Goal: Information Seeking & Learning: Learn about a topic

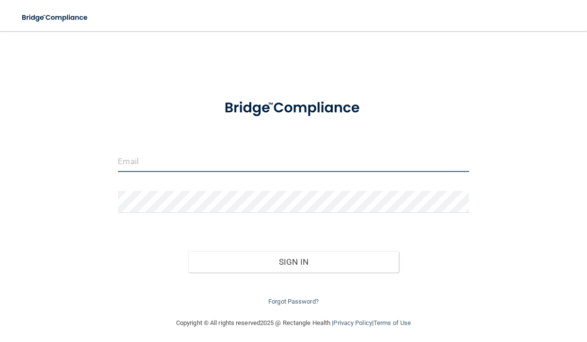
click at [137, 154] on input "email" at bounding box center [293, 161] width 351 height 22
type input "[EMAIL_ADDRESS][DOMAIN_NAME]"
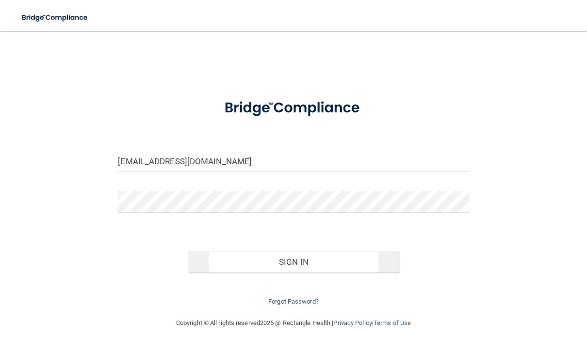
click at [322, 264] on button "Sign In" at bounding box center [293, 261] width 211 height 21
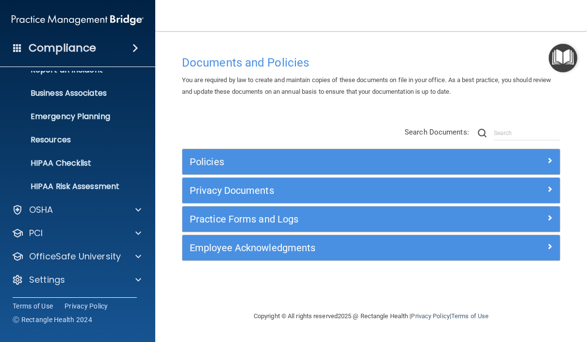
scroll to position [61, 0]
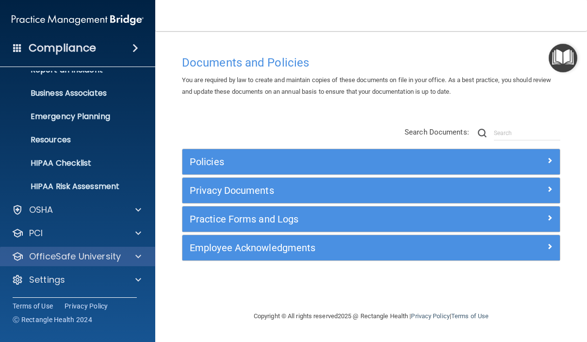
click at [55, 257] on p "OfficeSafe University" at bounding box center [75, 257] width 92 height 12
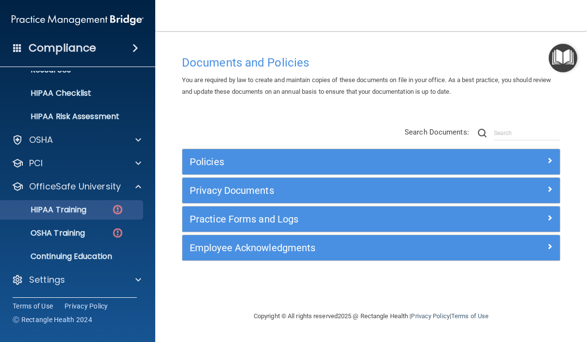
click at [49, 214] on p "HIPAA Training" at bounding box center [46, 210] width 80 height 10
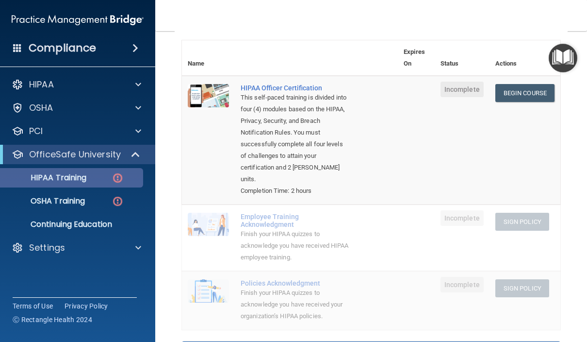
scroll to position [105, 0]
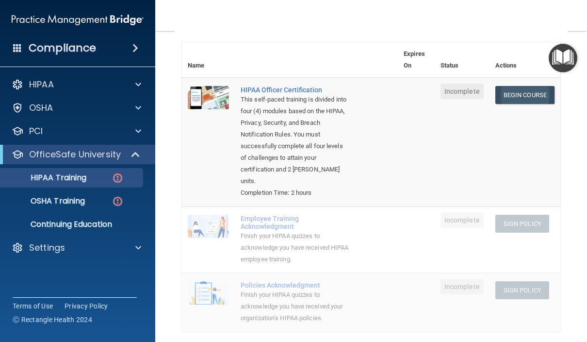
click at [522, 94] on link "Begin Course" at bounding box center [525, 95] width 59 height 18
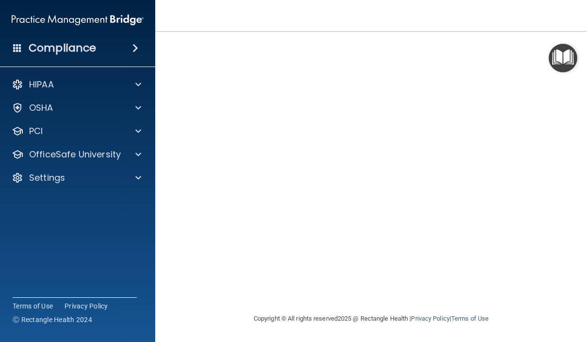
scroll to position [90, 0]
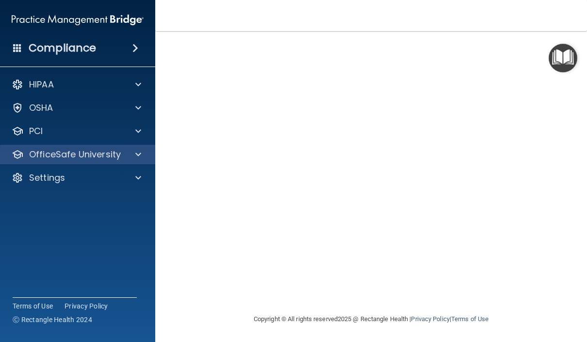
click at [121, 155] on div "OfficeSafe University" at bounding box center [64, 155] width 120 height 12
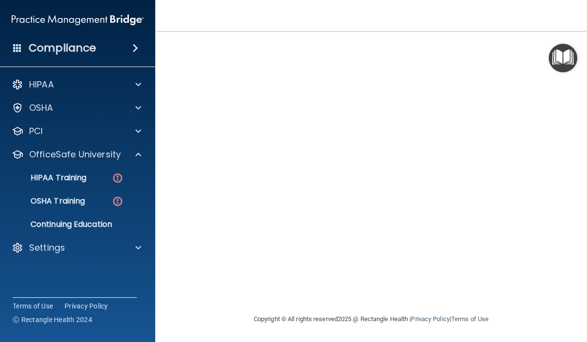
click at [585, 239] on main "HIPAA Officer Certification This course doesn’t expire until . Are you sure you…" at bounding box center [371, 186] width 432 height 311
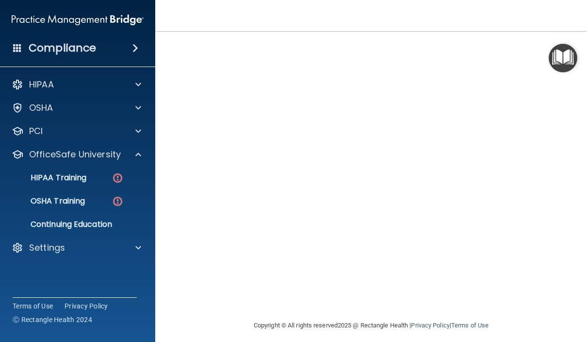
scroll to position [82, 0]
click at [582, 191] on main "HIPAA Officer Certification This course doesn’t expire until . Are you sure you…" at bounding box center [371, 186] width 432 height 311
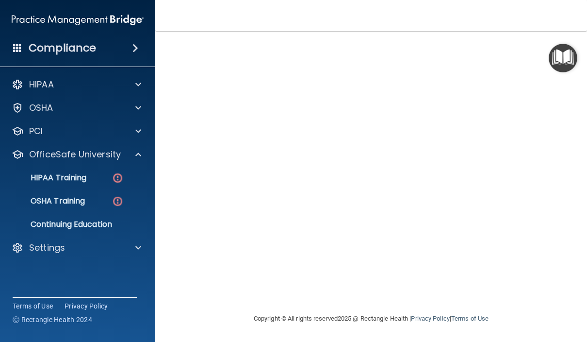
scroll to position [90, 0]
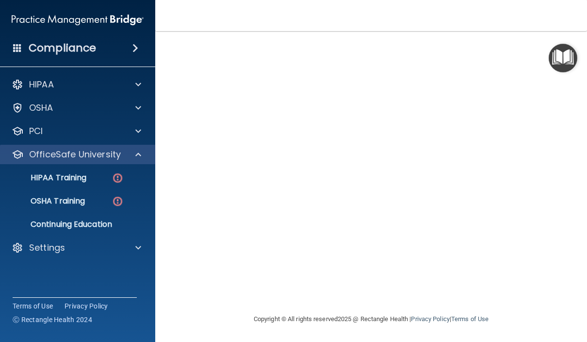
click at [77, 159] on p "OfficeSafe University" at bounding box center [75, 155] width 92 height 12
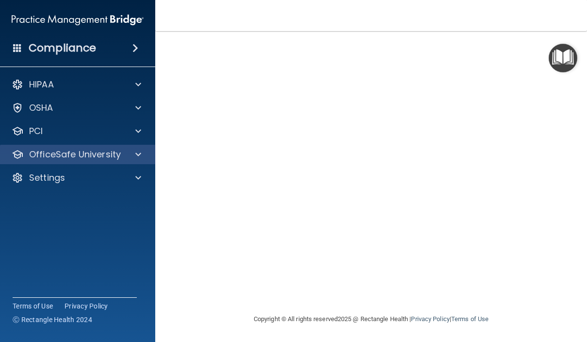
click at [77, 156] on p "OfficeSafe University" at bounding box center [75, 155] width 92 height 12
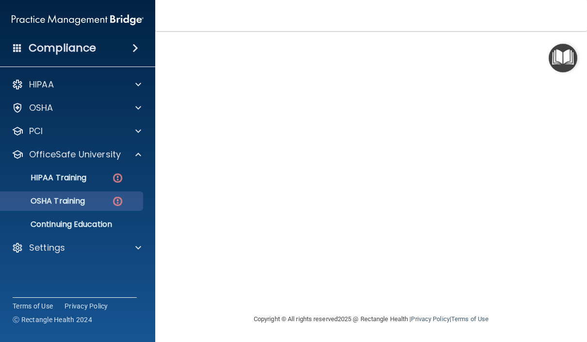
click at [57, 199] on p "OSHA Training" at bounding box center [45, 201] width 79 height 10
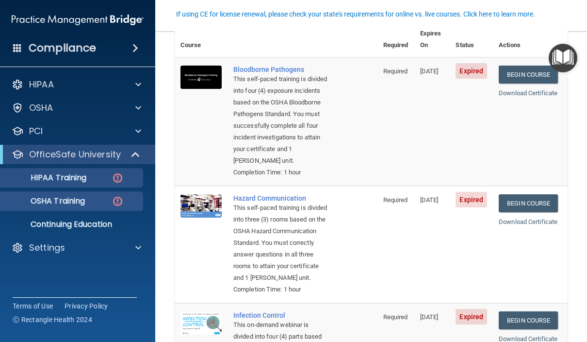
click at [66, 178] on p "HIPAA Training" at bounding box center [46, 178] width 80 height 10
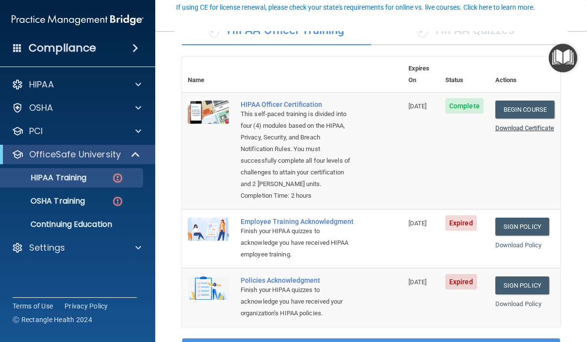
click at [512, 124] on link "Download Certificate" at bounding box center [525, 127] width 59 height 7
click at [518, 218] on link "Sign Policy" at bounding box center [523, 227] width 54 height 18
click at [522, 218] on link "Sign Policy" at bounding box center [523, 227] width 54 height 18
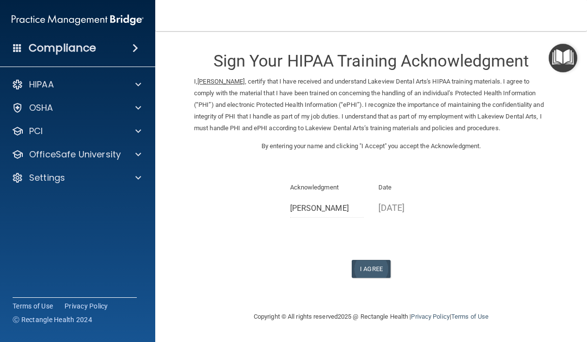
click at [375, 268] on button "I Agree" at bounding box center [371, 269] width 39 height 18
click at [367, 260] on button "I Agree" at bounding box center [371, 269] width 39 height 18
click at [365, 263] on button "I Agree" at bounding box center [371, 269] width 39 height 18
